Goal: Transaction & Acquisition: Register for event/course

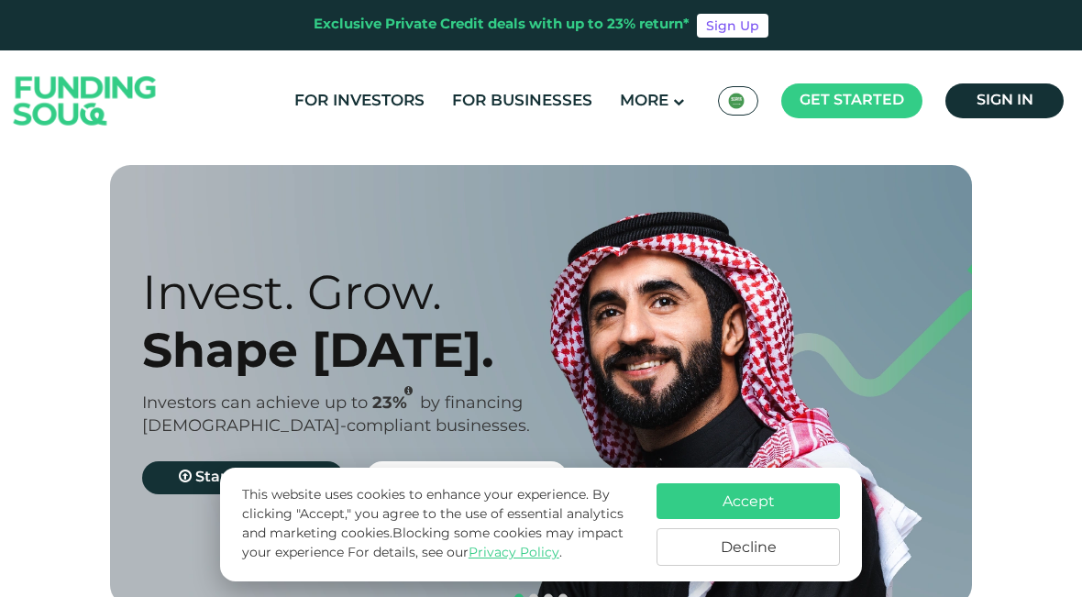
click at [821, 489] on button "Accept" at bounding box center [748, 501] width 183 height 36
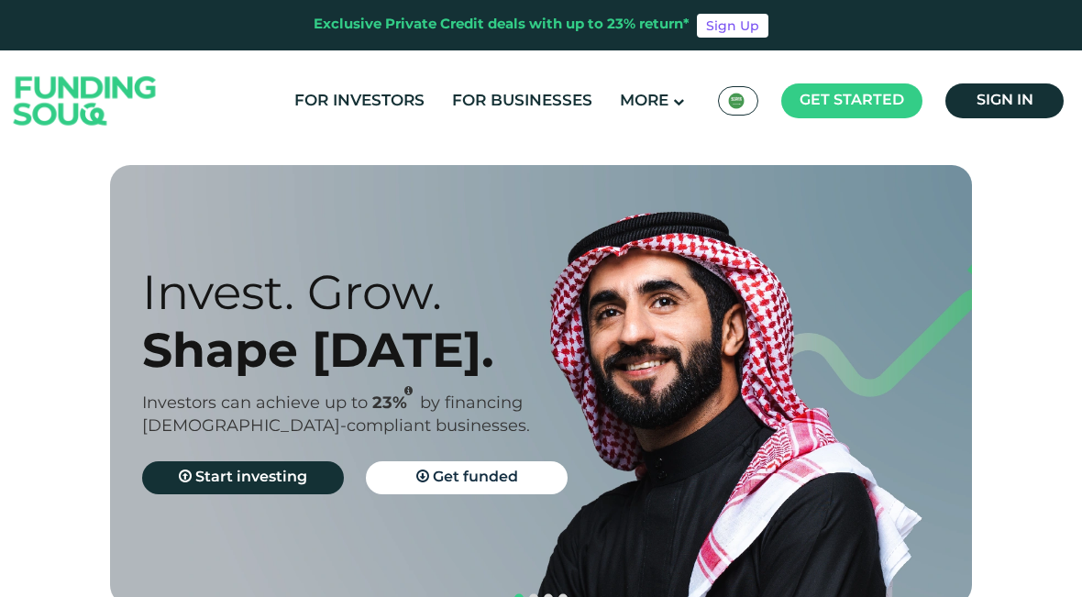
click at [216, 477] on span "Start investing" at bounding box center [251, 477] width 112 height 14
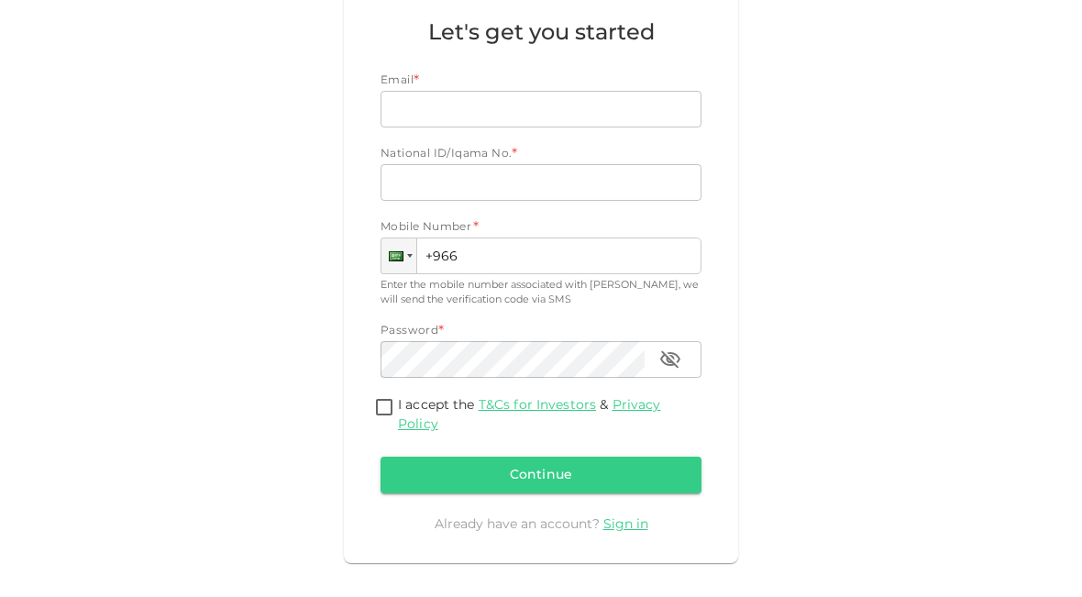
scroll to position [171, 0]
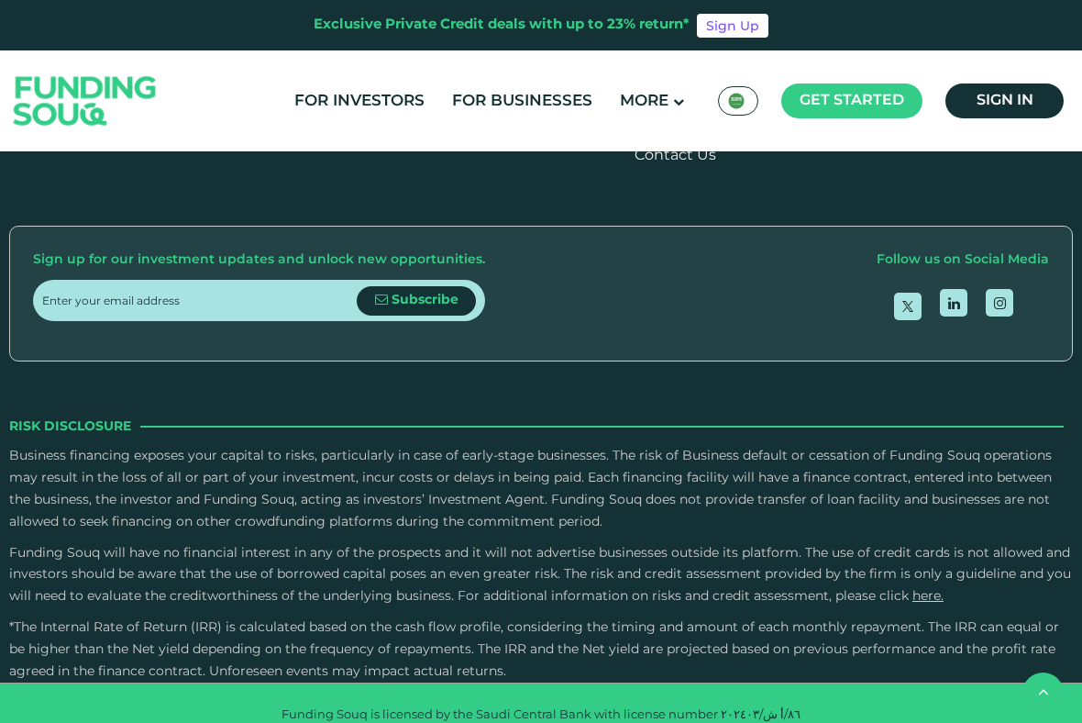
scroll to position [2338, 0]
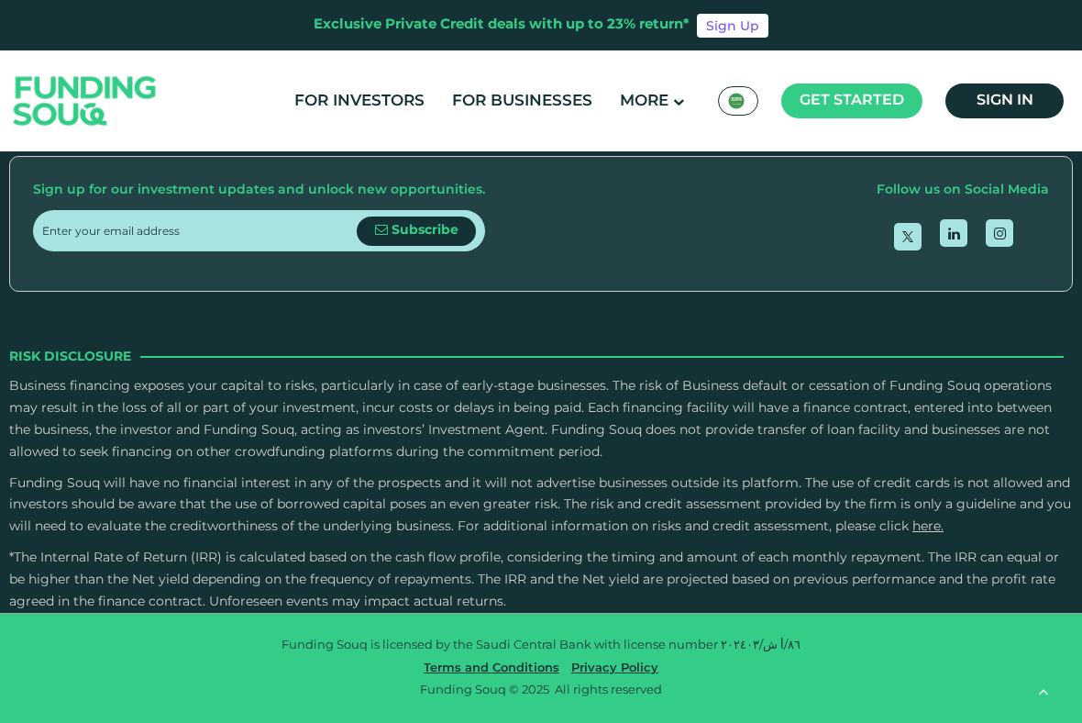
type tc-range-slider "4"
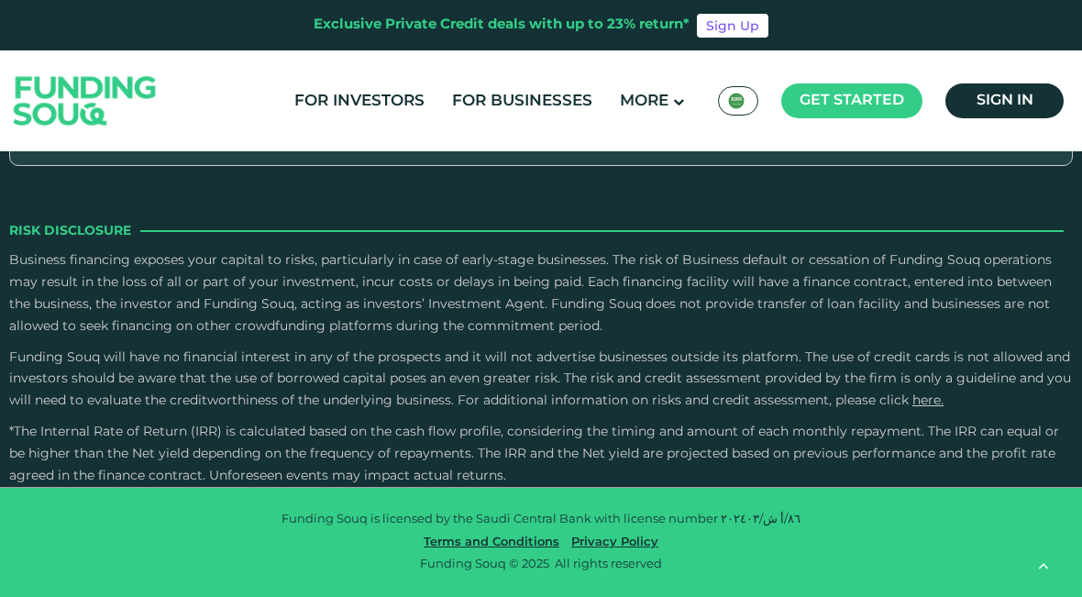
scroll to position [4052, 0]
